Goal: Find specific page/section: Find specific page/section

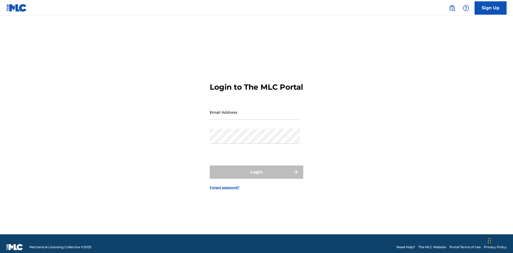
scroll to position [7, 0]
click at [255, 110] on input "Email Address" at bounding box center [255, 112] width 90 height 15
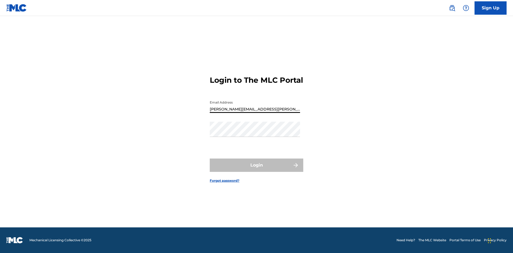
type input "Krystal.Ribble@themlc.com"
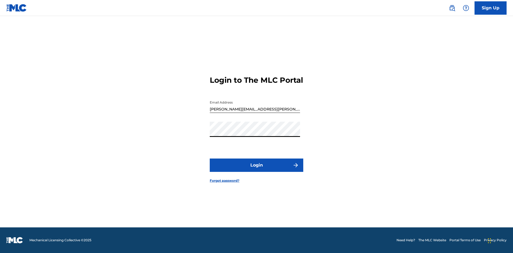
click at [257, 170] on button "Login" at bounding box center [257, 165] width 94 height 13
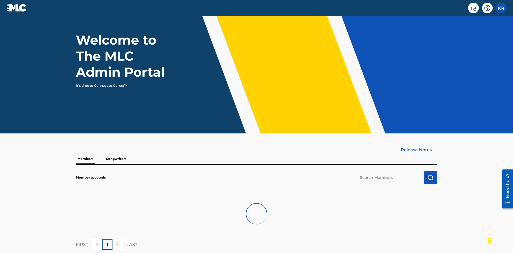
click at [389, 171] on input "text" at bounding box center [389, 177] width 69 height 13
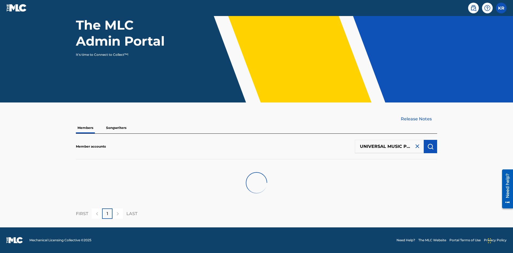
scroll to position [0, 17]
type input "UNIVERSAL MUSIC PUB GROUP"
click at [431, 146] on img "submit" at bounding box center [430, 147] width 6 height 6
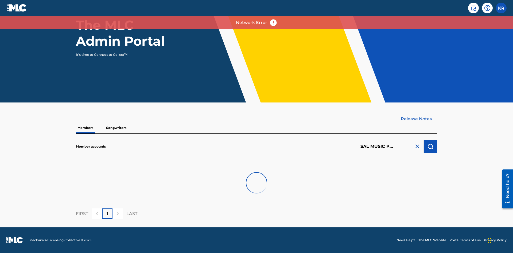
scroll to position [20, 0]
